Goal: Obtain resource: Download file/media

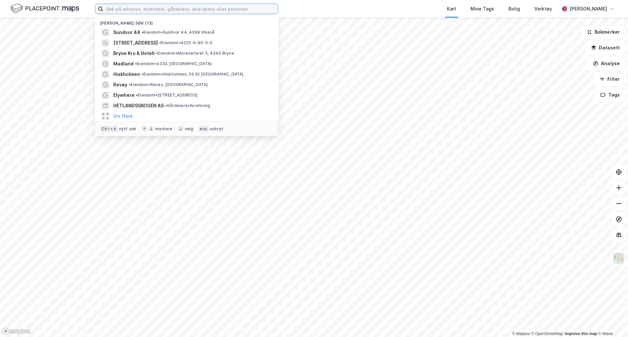
click at [138, 12] on input at bounding box center [190, 9] width 175 height 10
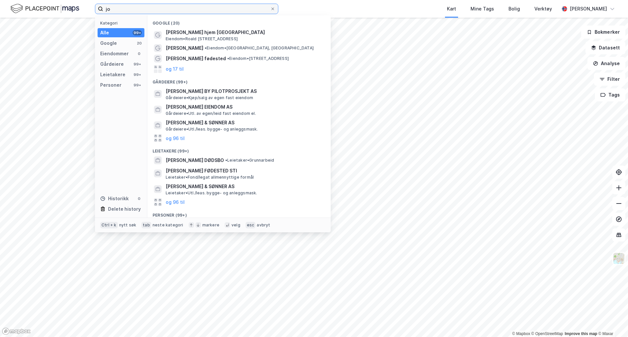
type input "j"
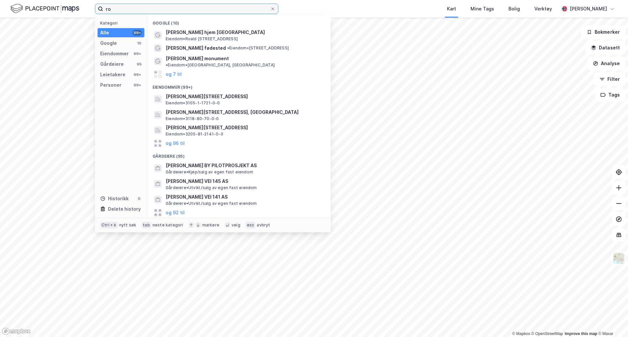
type input "r"
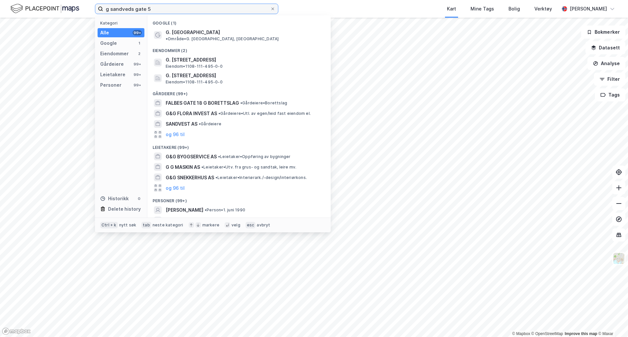
type input "g sandveds gate 51"
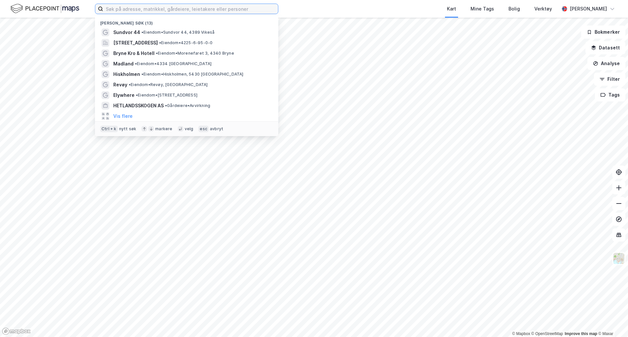
click at [121, 12] on input at bounding box center [190, 9] width 175 height 10
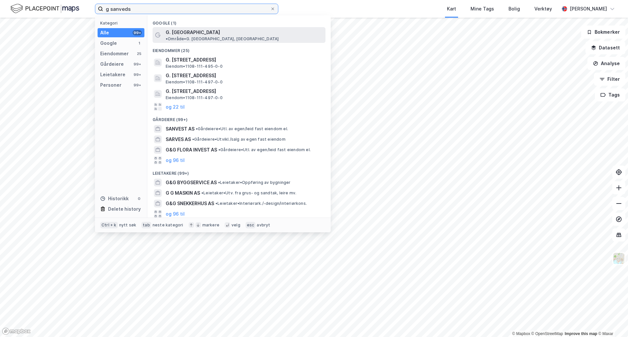
type input "g sanveds"
click at [184, 32] on span "G. [GEOGRAPHIC_DATA]" at bounding box center [193, 33] width 54 height 8
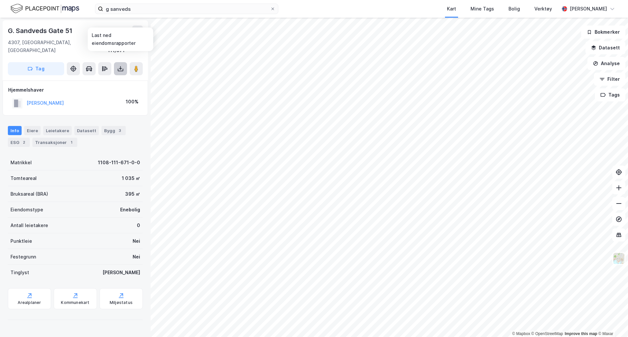
click at [119, 62] on button at bounding box center [120, 68] width 13 height 13
click at [104, 79] on div "Last ned grunnbok" at bounding box center [88, 81] width 38 height 5
